Goal: Communication & Community: Answer question/provide support

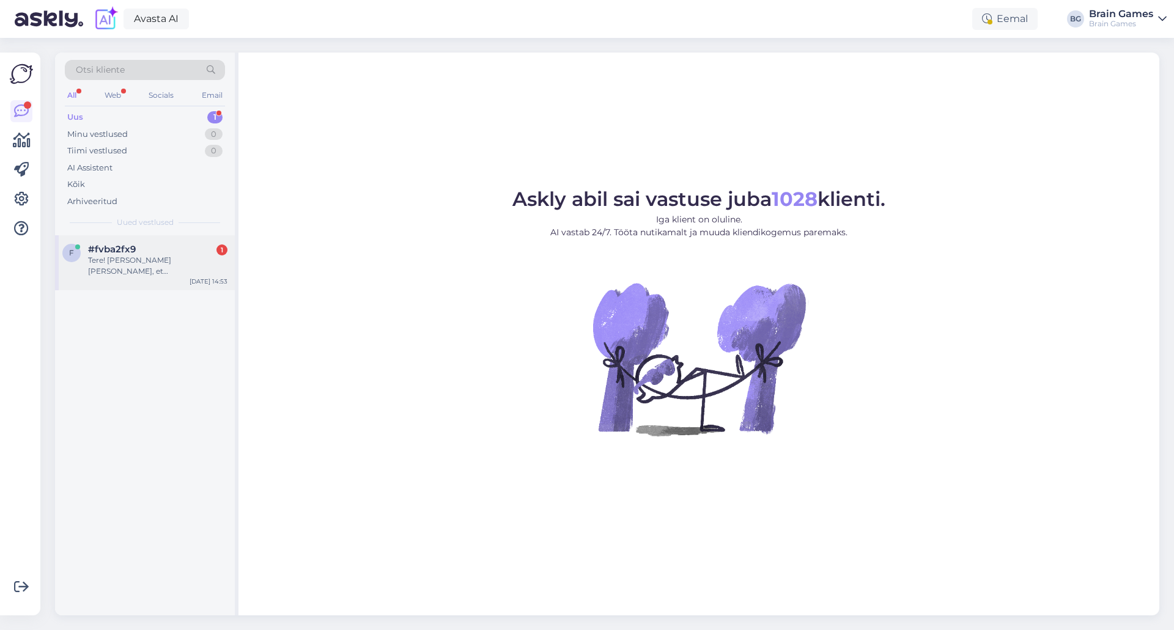
click at [145, 285] on div "f #fvba2fx9 1 Tere! [PERSON_NAME] [PERSON_NAME], et [PERSON_NAME], the legendar…" at bounding box center [145, 262] width 180 height 55
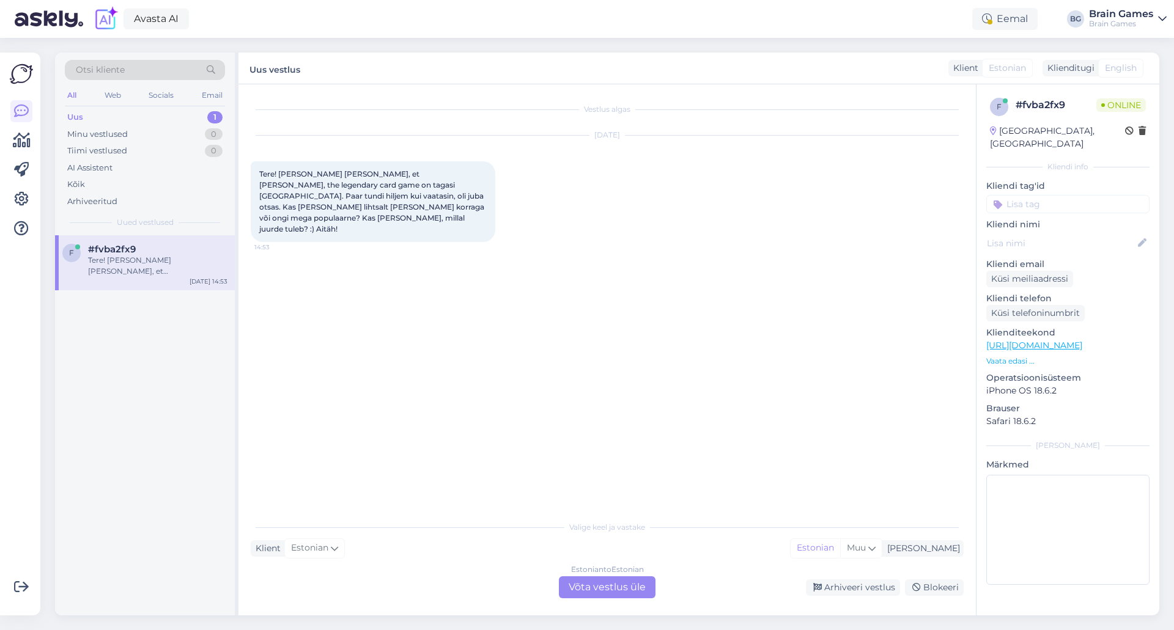
click at [506, 297] on div "Vestlus algas [DATE] Tere! [PERSON_NAME] [PERSON_NAME], et [PERSON_NAME], the l…" at bounding box center [613, 300] width 724 height 407
click at [625, 590] on div "Estonian to Estonian Võta vestlus üle" at bounding box center [607, 588] width 97 height 22
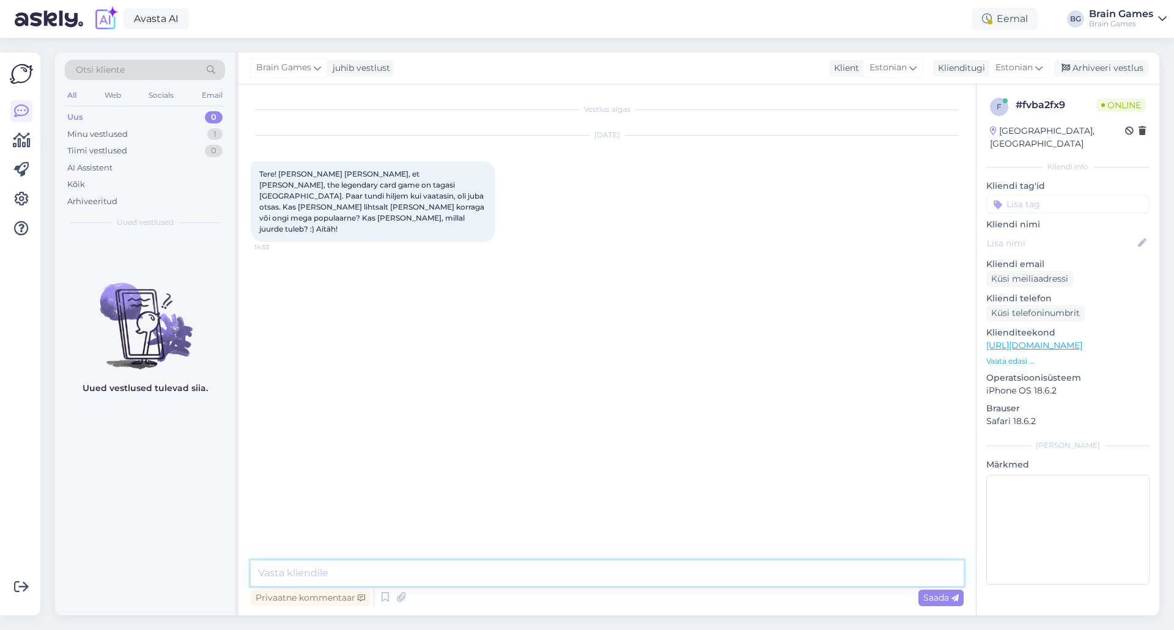
click at [627, 572] on textarea at bounding box center [607, 574] width 713 height 26
type textarea "Tere! Tuligi ainult 1 tükk ja osteti kohe ära."
click at [631, 484] on div "Vestlus algas [DATE] Tere! [PERSON_NAME] [PERSON_NAME], et [PERSON_NAME], the l…" at bounding box center [613, 323] width 724 height 453
click at [637, 559] on div "Vestlus algas [DATE] Tere! [PERSON_NAME] [PERSON_NAME], et [PERSON_NAME], the l…" at bounding box center [606, 349] width 737 height 531
click at [659, 570] on textarea at bounding box center [607, 574] width 713 height 26
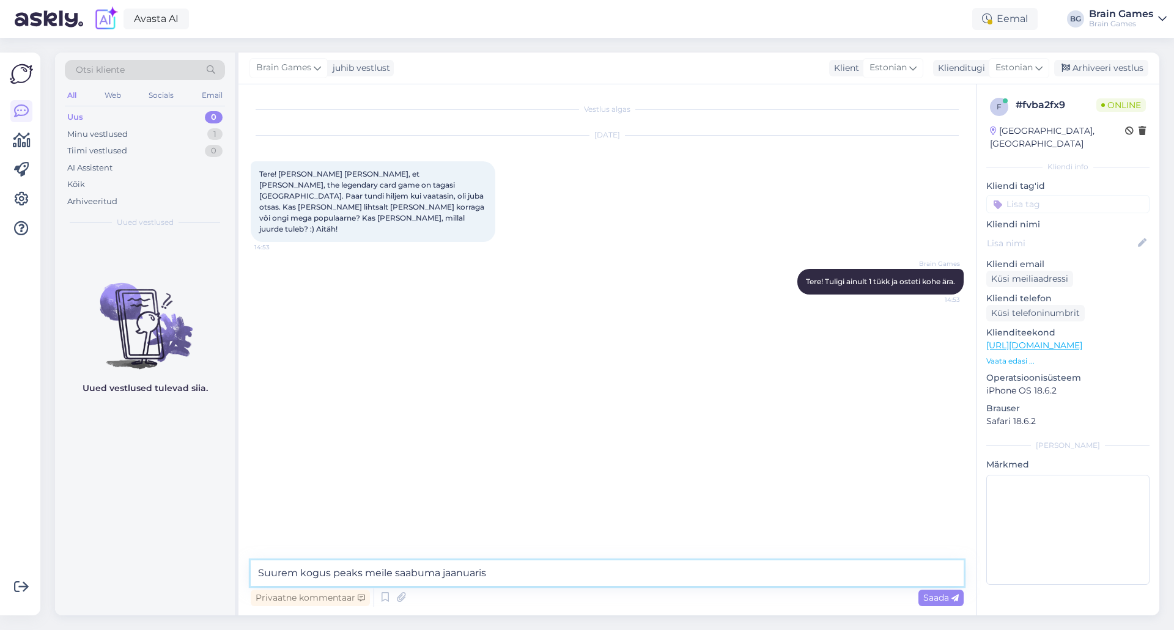
type textarea "Suurem kogus peaks meile saabuma jaanuaris."
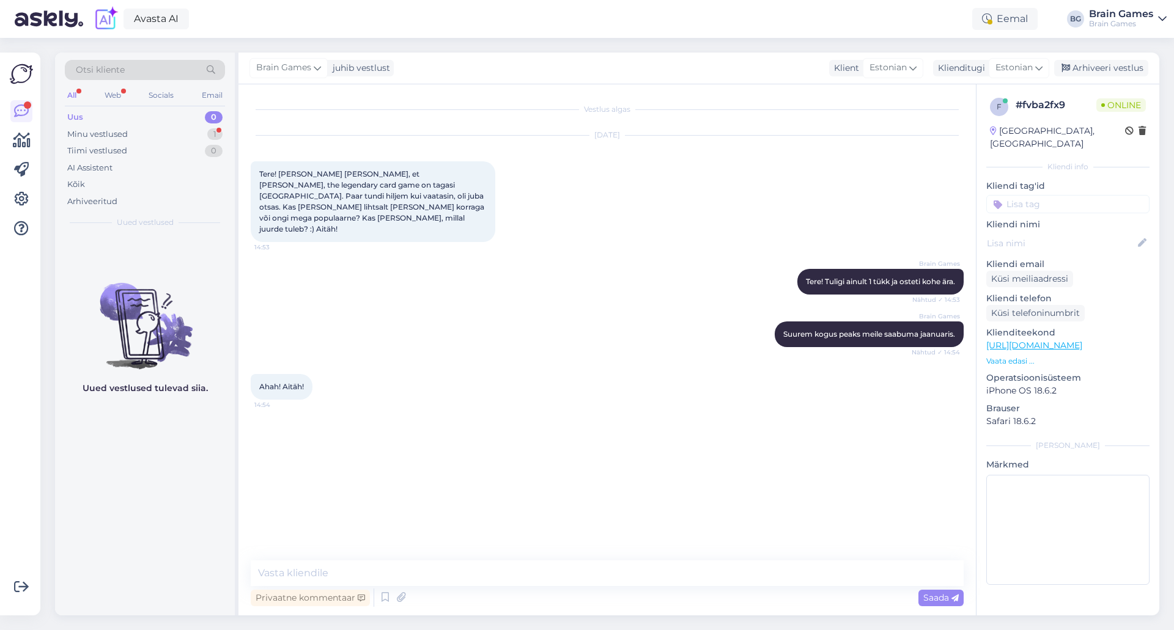
click at [400, 385] on div "Ahah! Aitäh! 14:54" at bounding box center [607, 387] width 713 height 53
click at [464, 566] on textarea at bounding box center [607, 574] width 713 height 26
click at [692, 256] on div "Brain Games Tere! Tuligi ainult 1 tükk ja osteti kohe ära. Nähtud ✓ 14:53" at bounding box center [607, 282] width 713 height 53
